Goal: Task Accomplishment & Management: Manage account settings

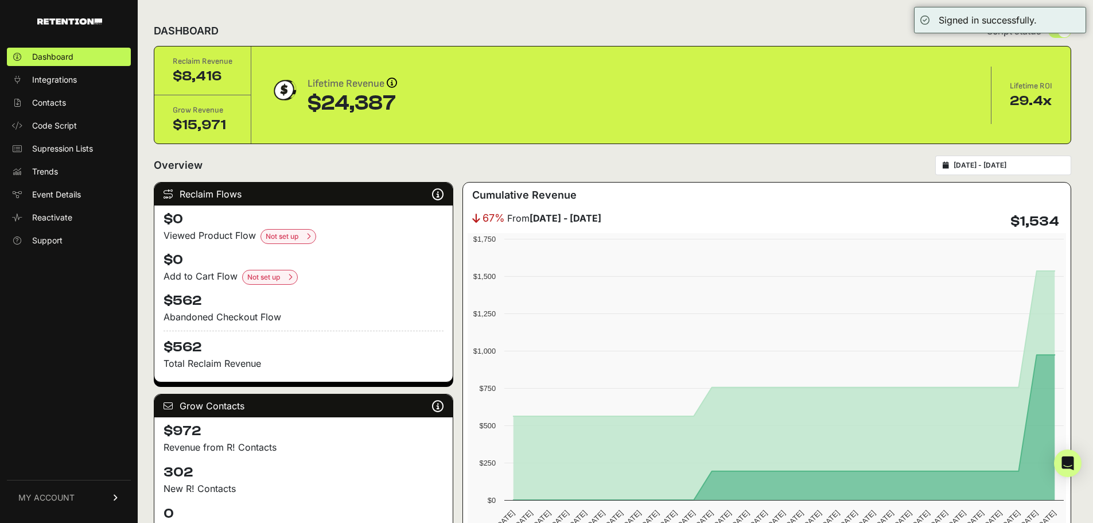
click at [86, 502] on link "MY ACCOUNT" at bounding box center [69, 497] width 124 height 35
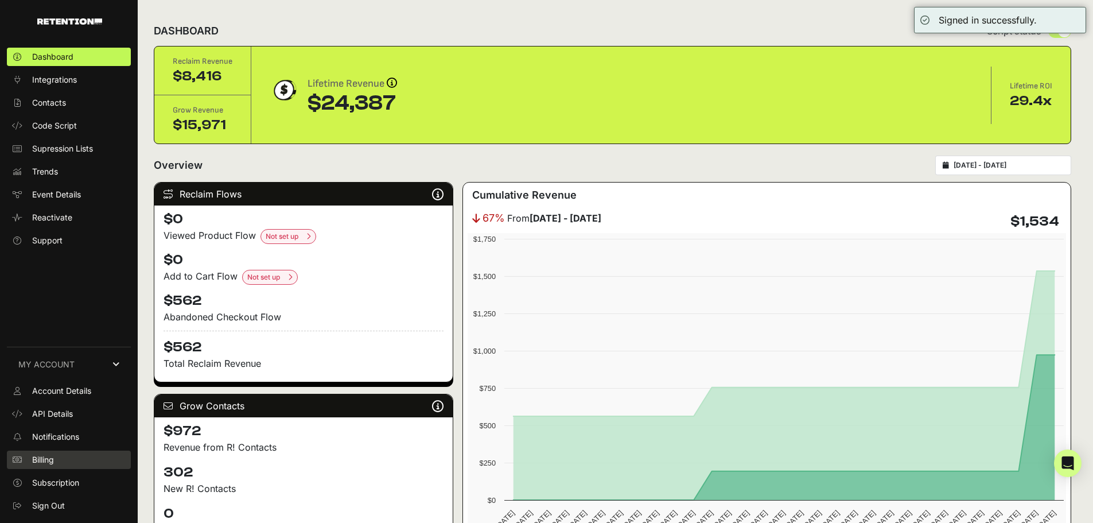
click at [64, 460] on link "Billing" at bounding box center [69, 460] width 124 height 18
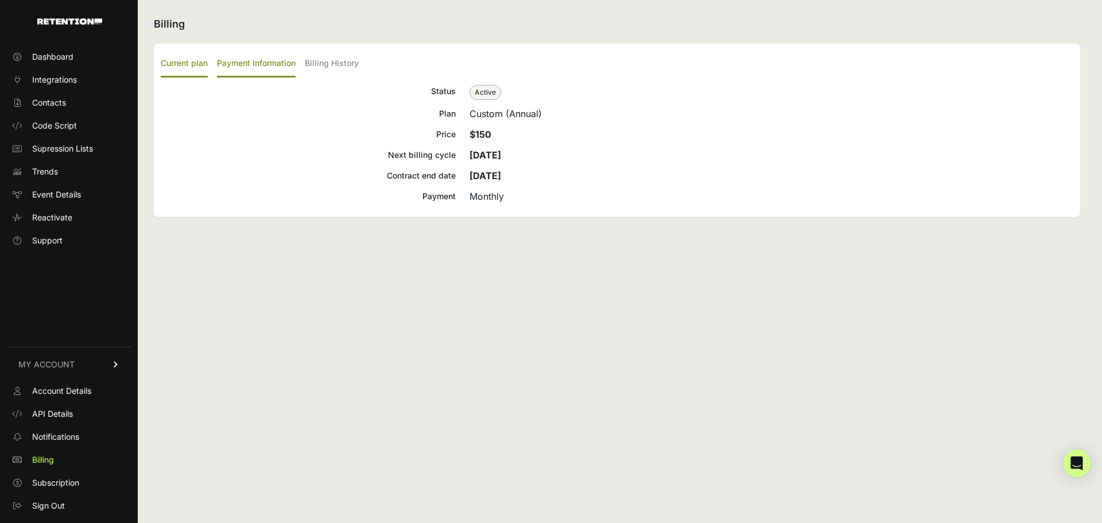
click at [267, 61] on label "Payment Information" at bounding box center [256, 64] width 79 height 27
click at [0, 0] on input "Payment Information" at bounding box center [0, 0] width 0 height 0
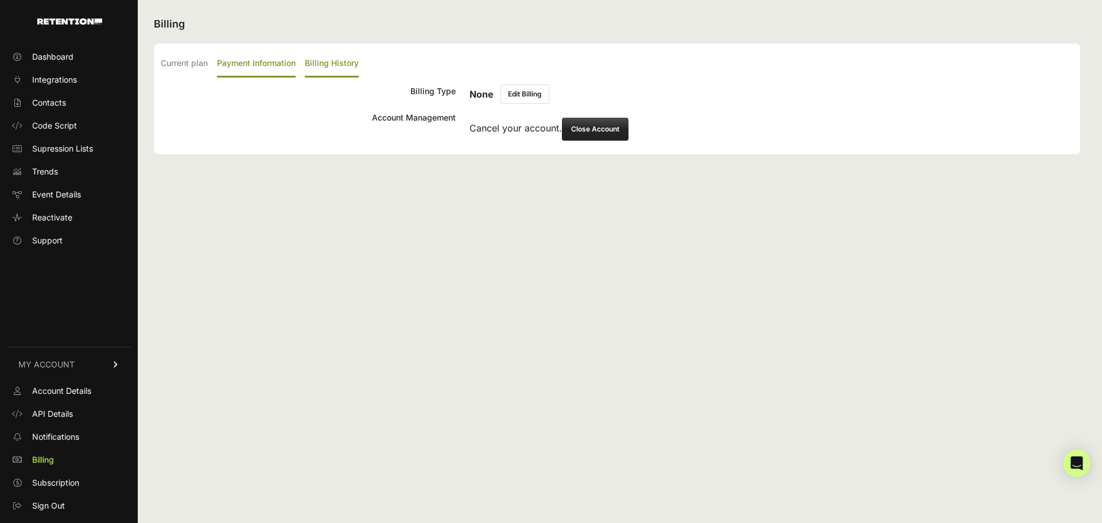
click at [324, 67] on label "Billing History" at bounding box center [332, 64] width 54 height 27
click at [0, 0] on input "Billing History" at bounding box center [0, 0] width 0 height 0
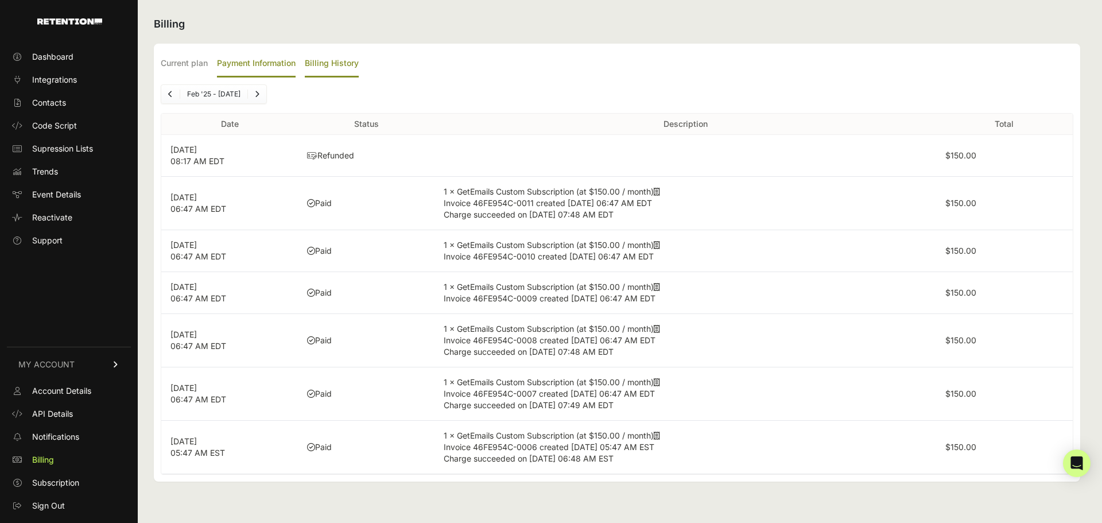
click at [265, 61] on label "Payment Information" at bounding box center [256, 64] width 79 height 27
click at [0, 0] on input "Payment Information" at bounding box center [0, 0] width 0 height 0
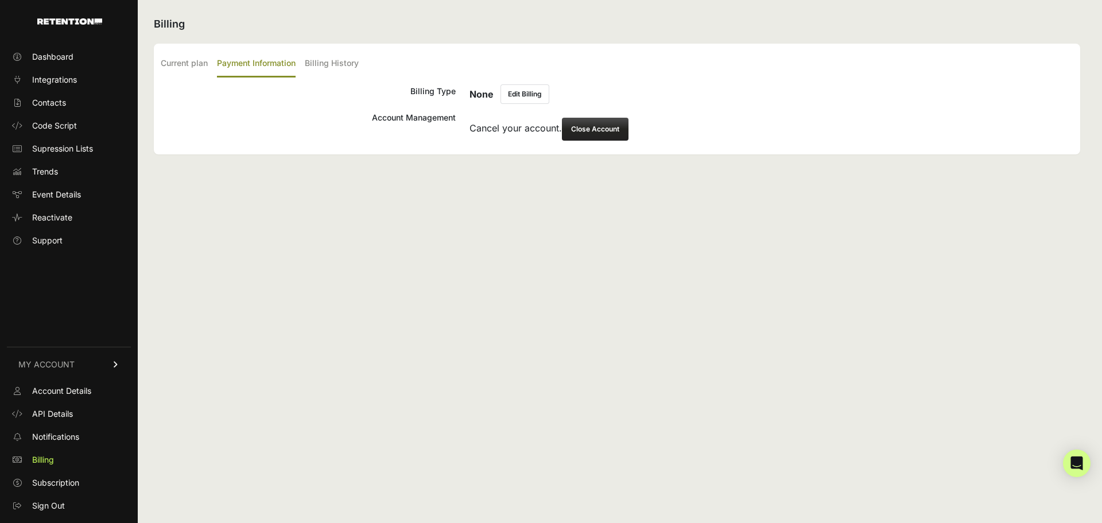
click at [515, 98] on button "Edit Billing" at bounding box center [524, 94] width 49 height 20
